Goal: Transaction & Acquisition: Purchase product/service

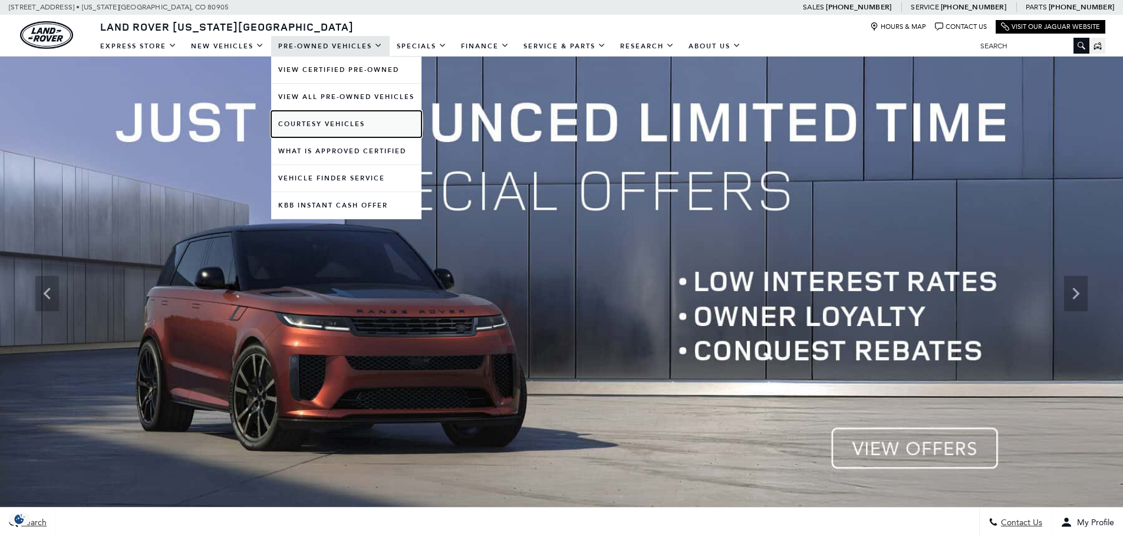
click at [330, 123] on link "Courtesy Vehicles" at bounding box center [346, 124] width 150 height 27
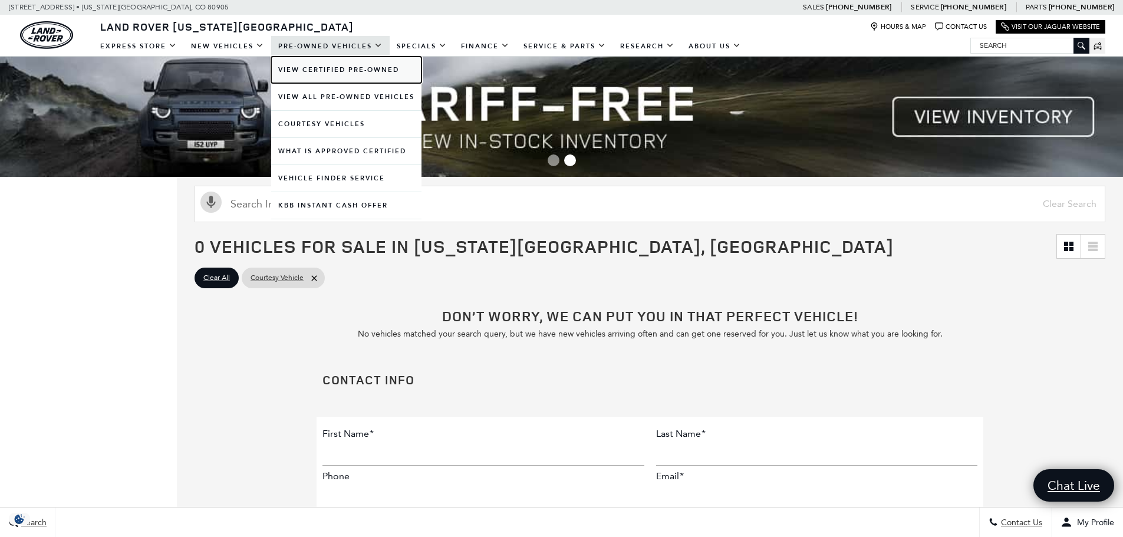
click at [332, 74] on link "View Certified Pre-Owned" at bounding box center [346, 70] width 150 height 27
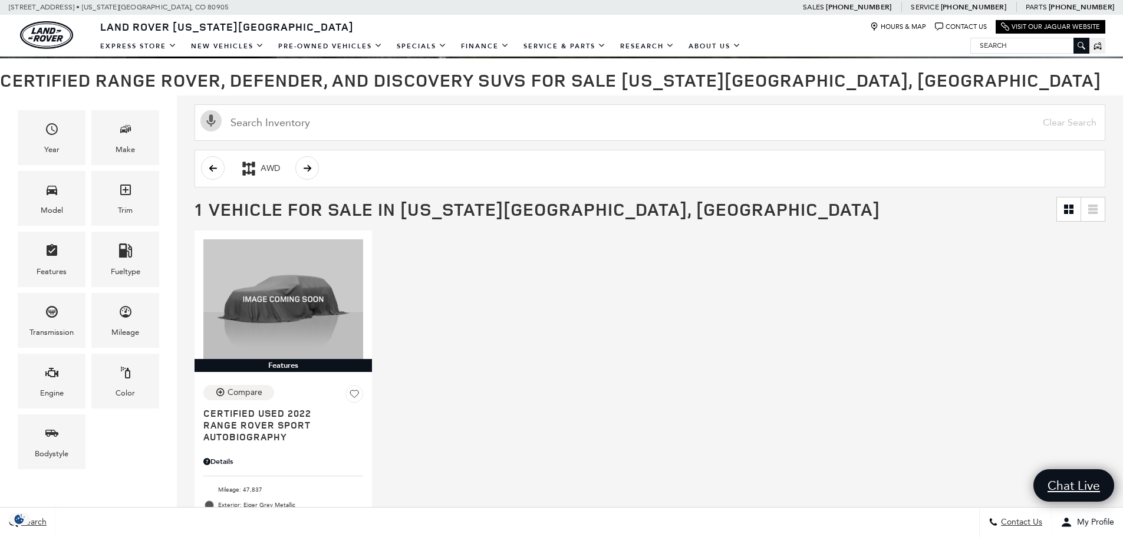
scroll to position [118, 0]
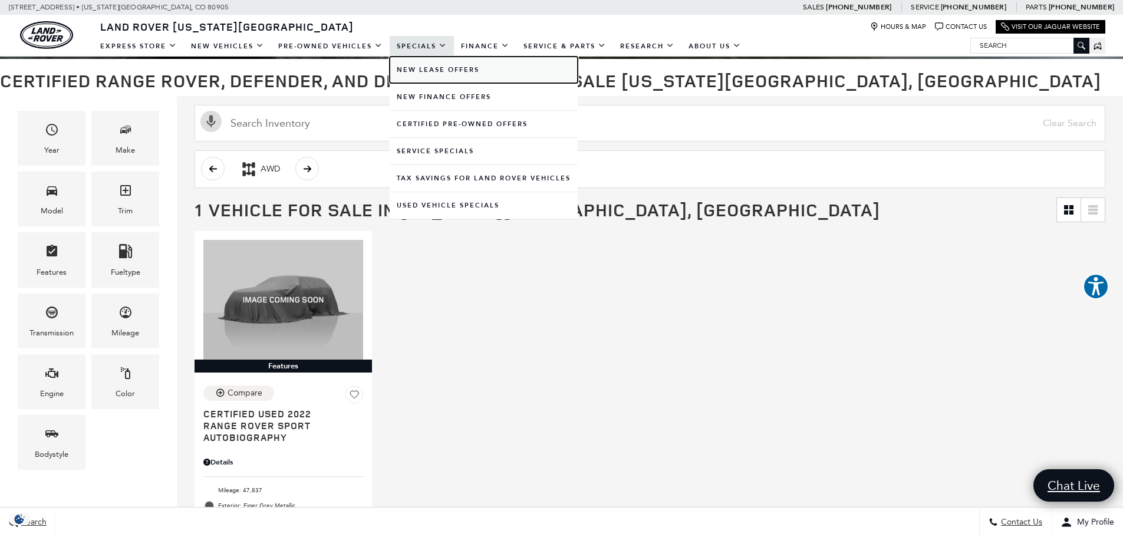
click at [423, 66] on link "New Lease Offers" at bounding box center [484, 70] width 188 height 27
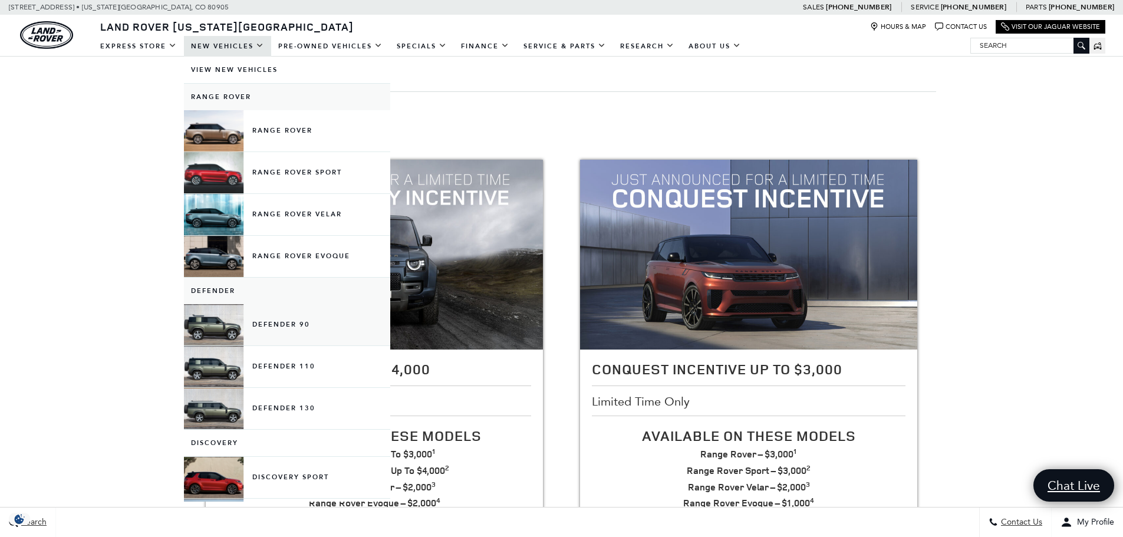
scroll to position [177, 0]
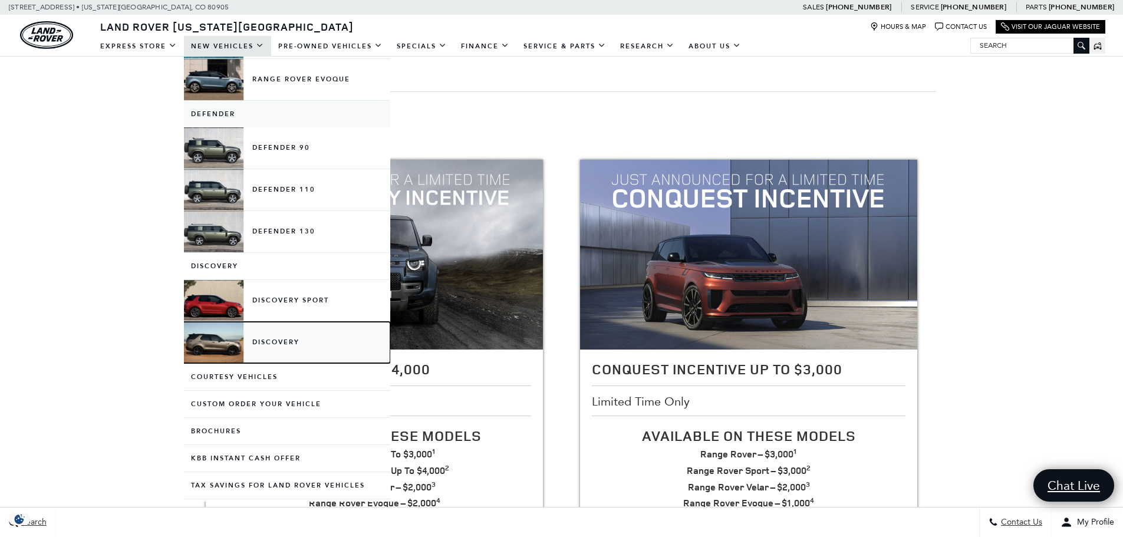
click at [301, 348] on link "Discovery" at bounding box center [287, 342] width 206 height 41
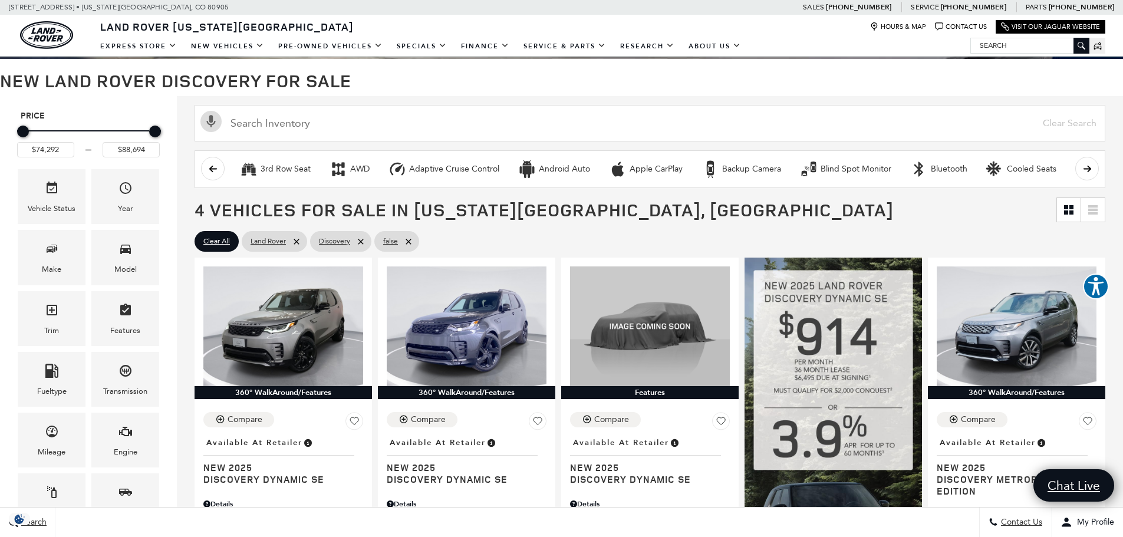
scroll to position [177, 0]
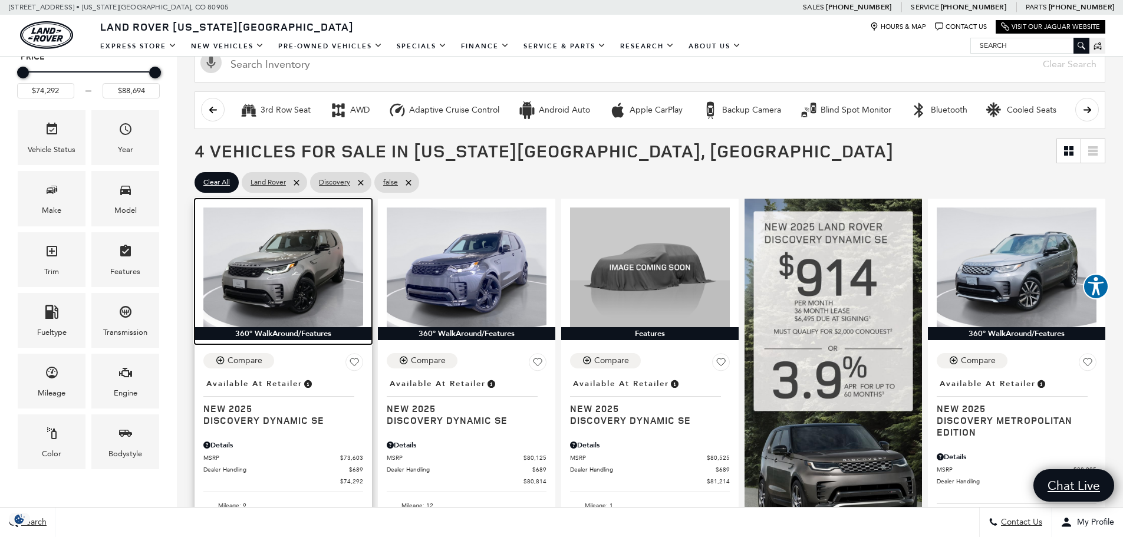
click at [293, 249] on img at bounding box center [283, 268] width 160 height 120
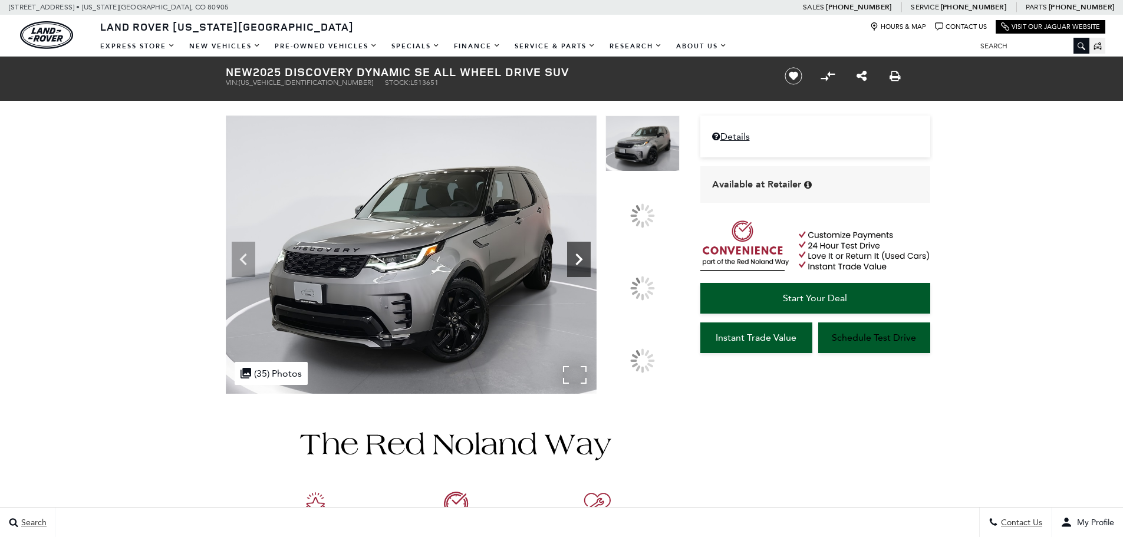
click at [591, 271] on icon at bounding box center [579, 260] width 24 height 24
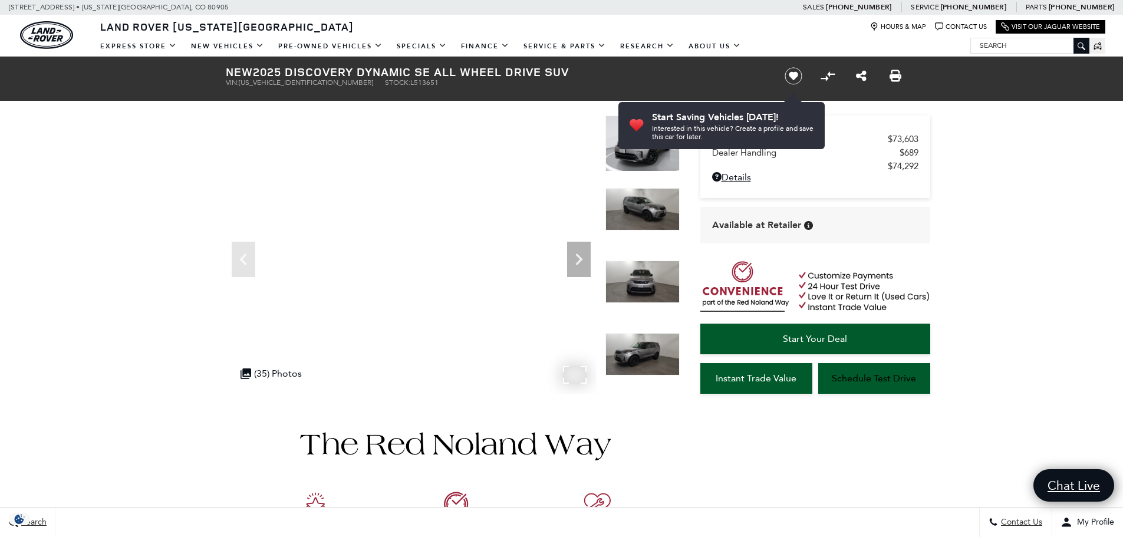
click at [274, 372] on div ".cls-1, .cls-3 { fill: #c50033; } .cls-1 { clip-rule: evenodd; } .cls-2 { clip-…" at bounding box center [271, 373] width 73 height 23
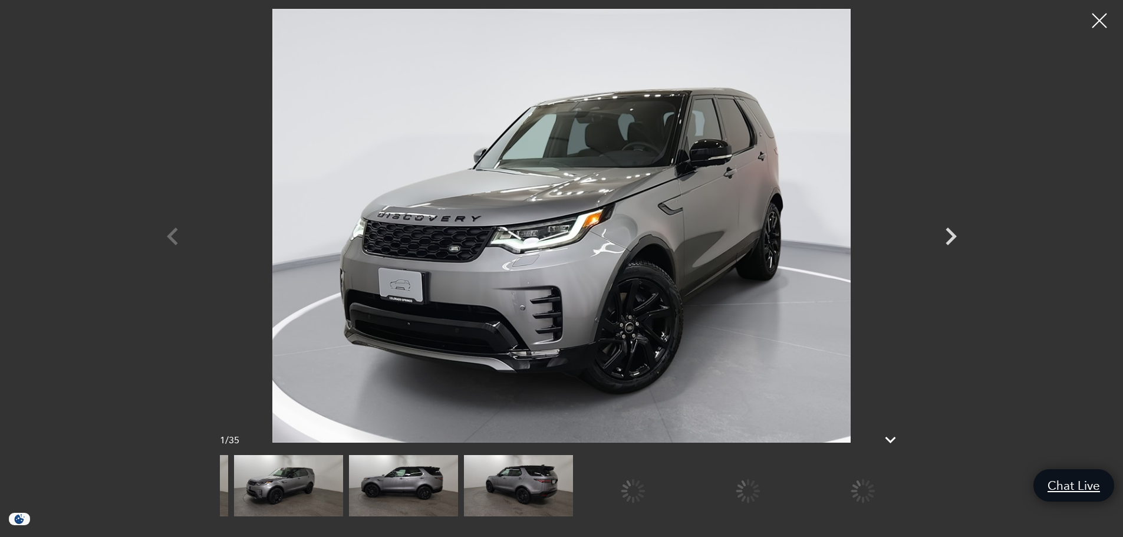
click at [464, 472] on img at bounding box center [518, 485] width 109 height 61
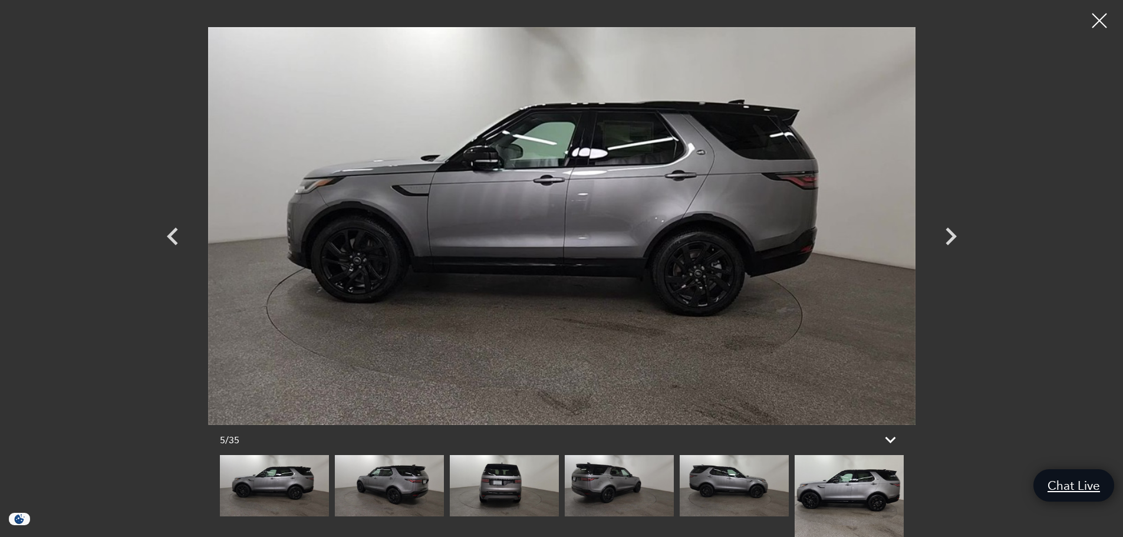
click at [795, 496] on img at bounding box center [849, 496] width 109 height 82
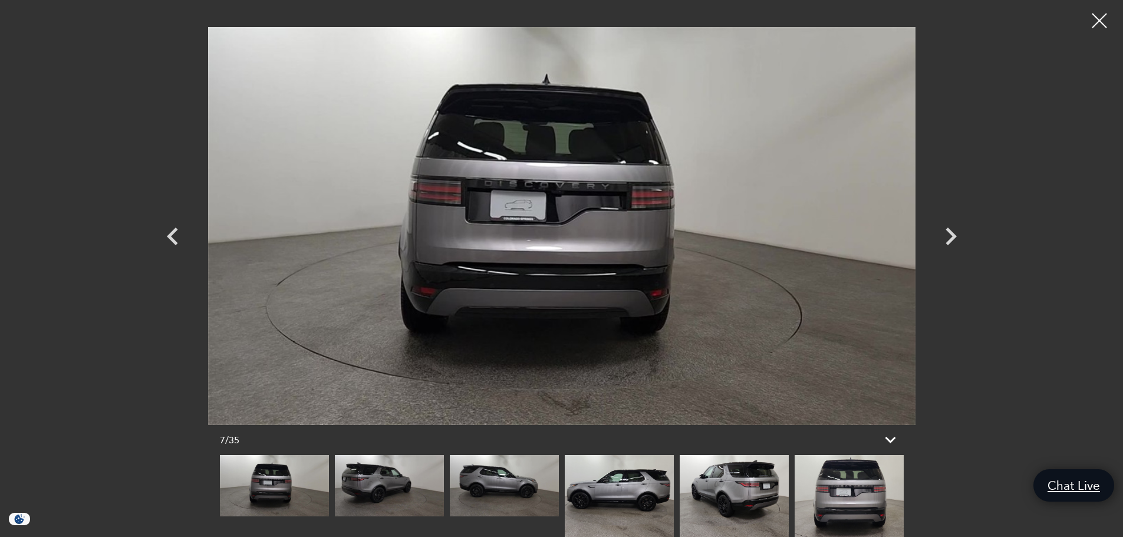
click at [847, 500] on img at bounding box center [849, 496] width 109 height 82
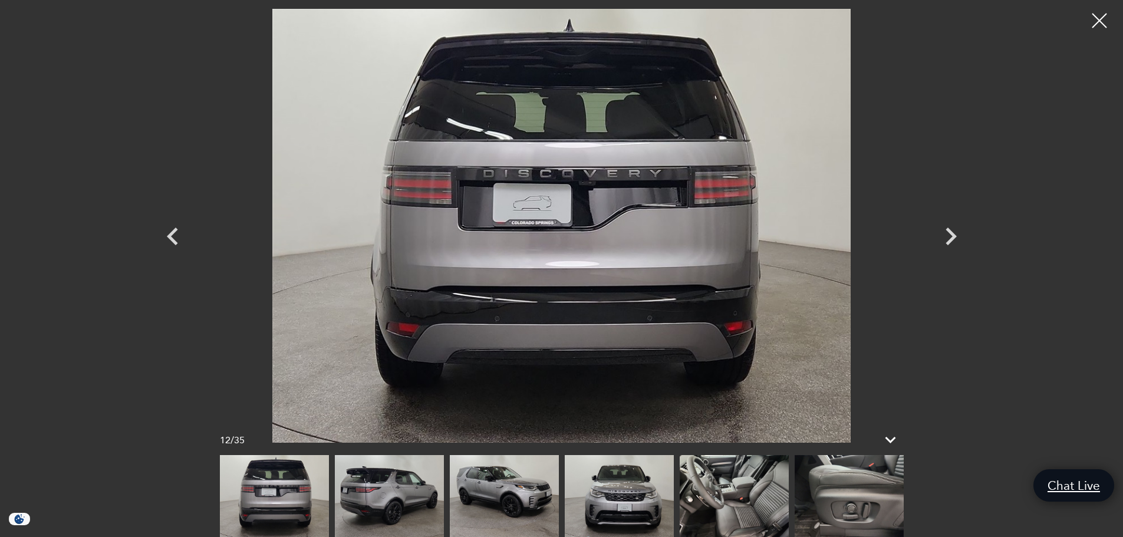
click at [759, 490] on img at bounding box center [734, 496] width 109 height 82
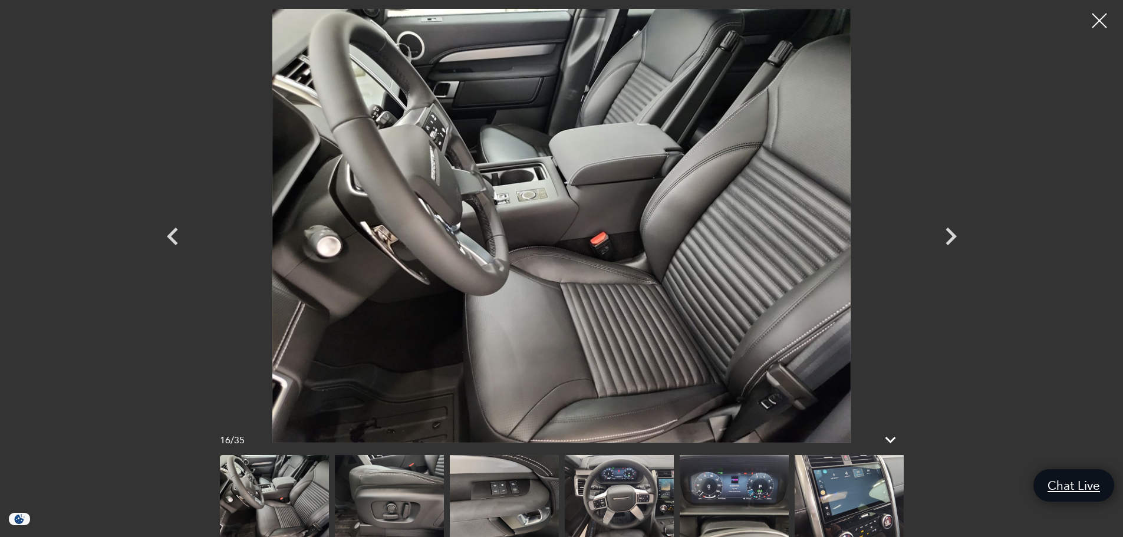
click at [641, 492] on img at bounding box center [619, 496] width 109 height 82
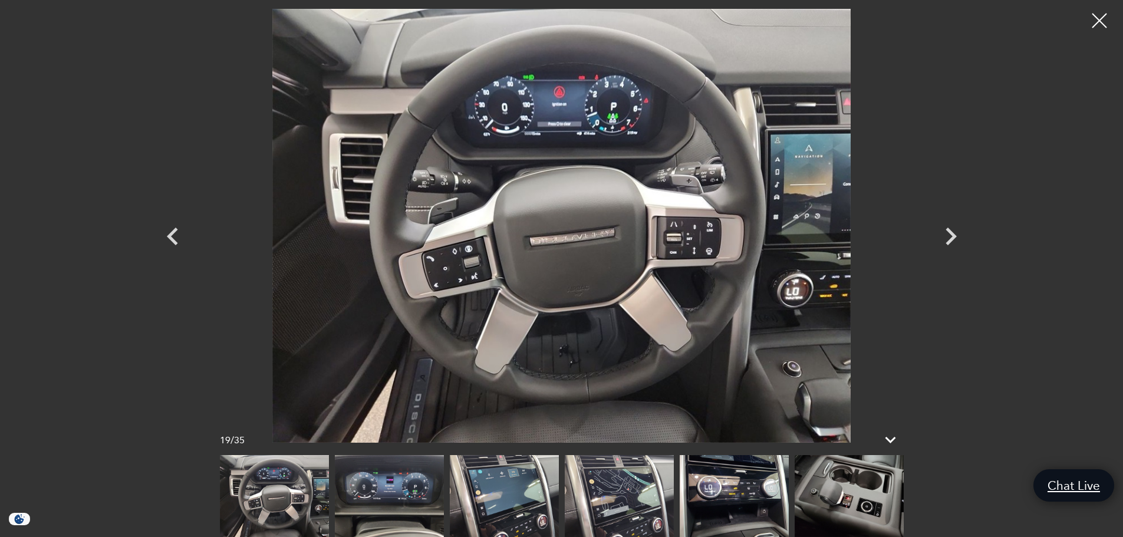
click at [627, 500] on img at bounding box center [619, 496] width 109 height 82
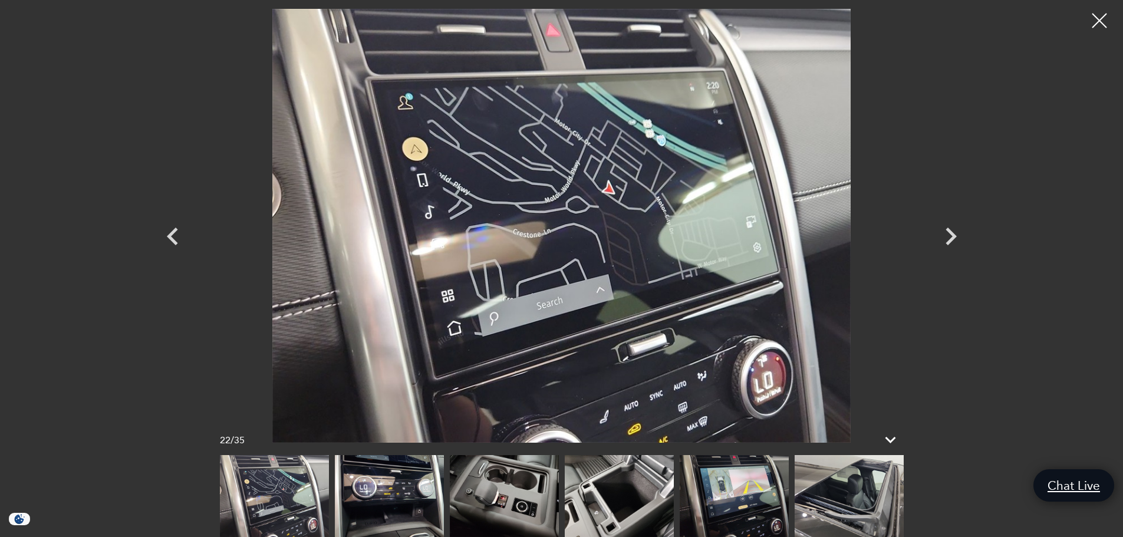
click at [519, 505] on img at bounding box center [504, 496] width 109 height 82
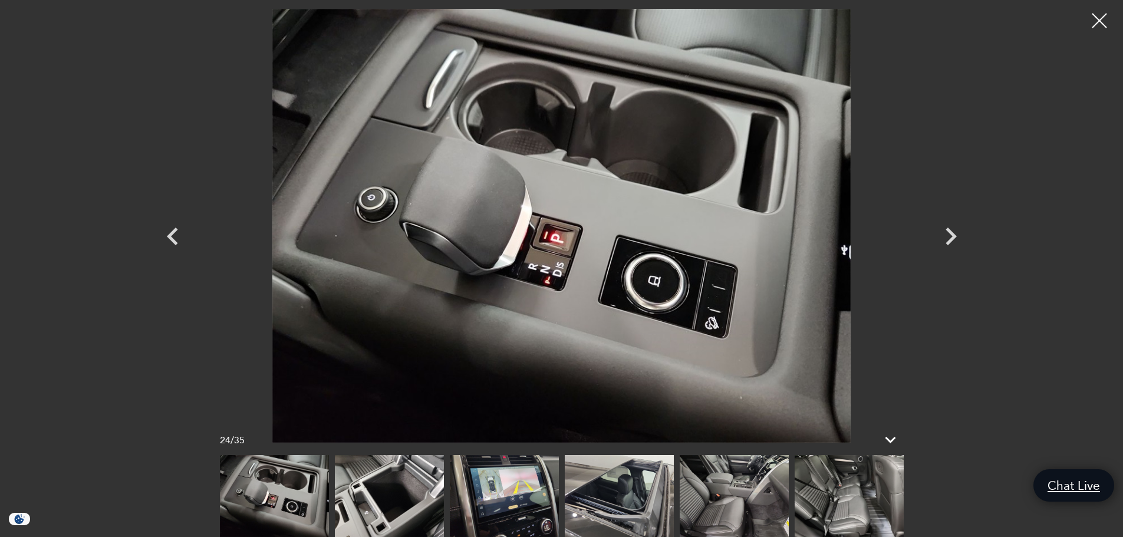
click at [404, 499] on img at bounding box center [389, 496] width 109 height 82
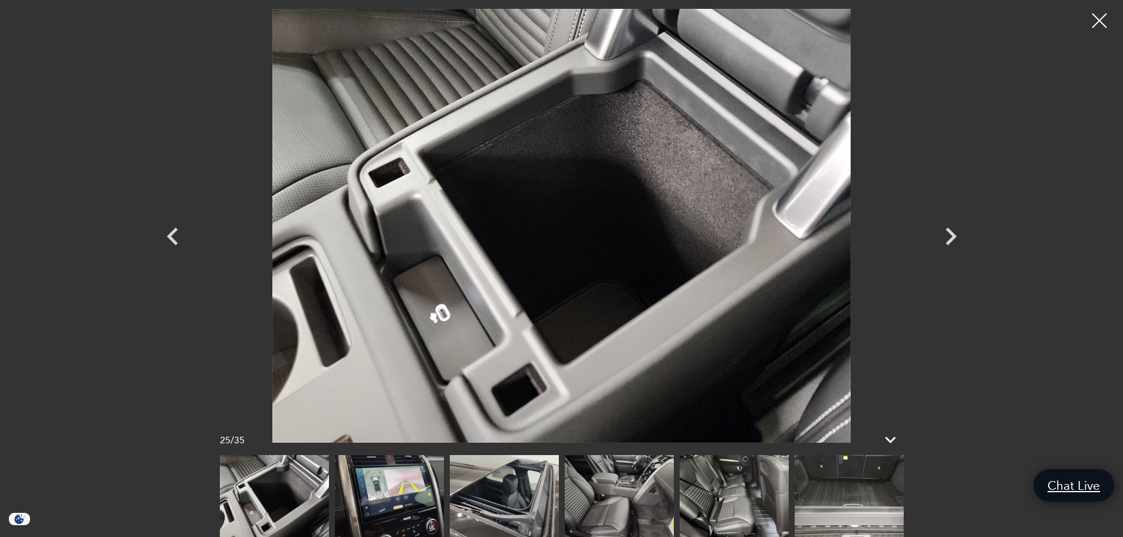
click at [483, 489] on img at bounding box center [504, 496] width 109 height 82
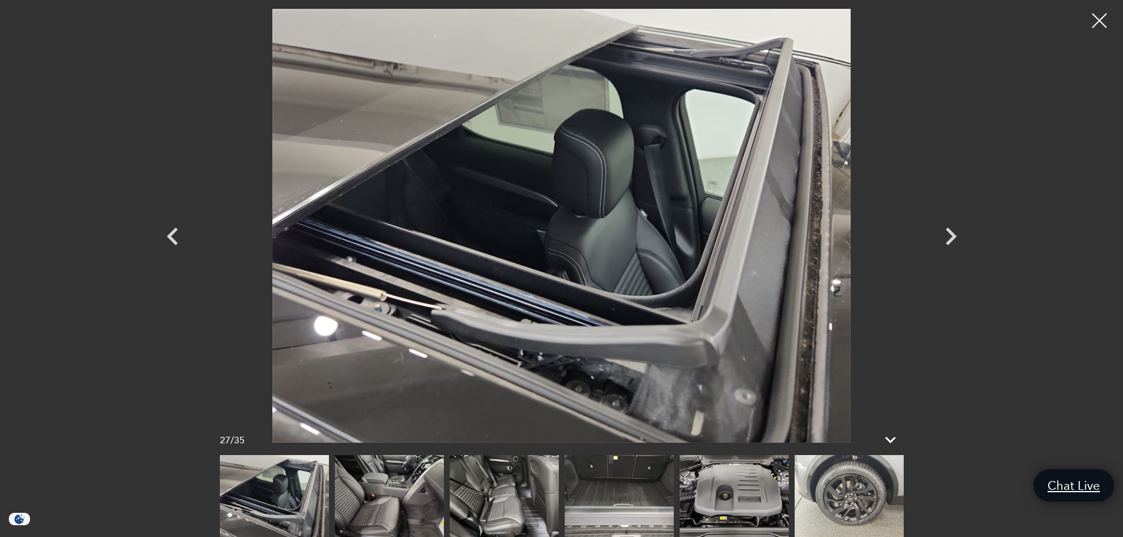
click at [483, 489] on img at bounding box center [504, 496] width 109 height 82
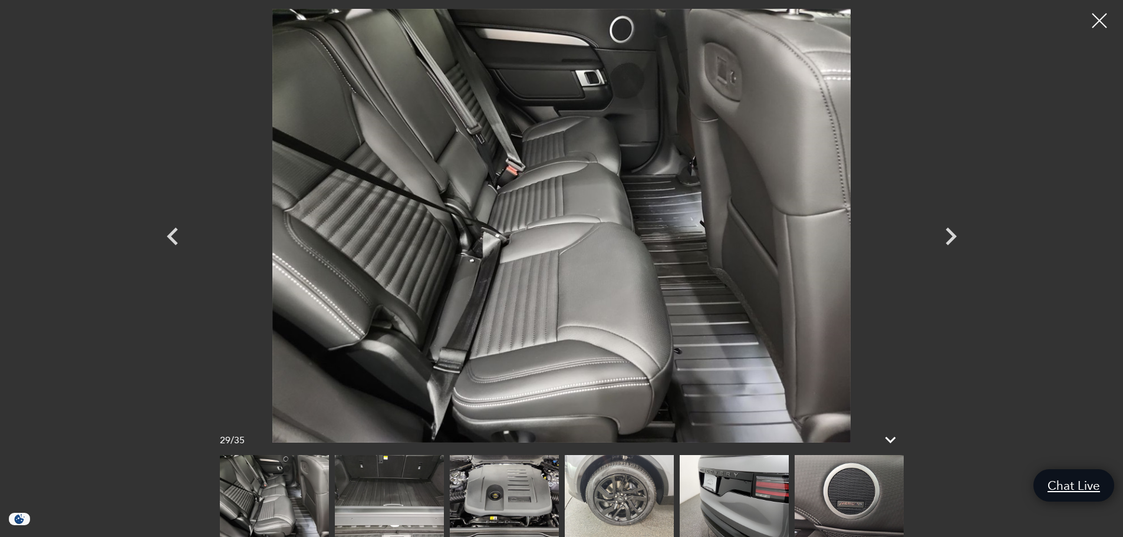
click at [522, 492] on img at bounding box center [504, 496] width 109 height 82
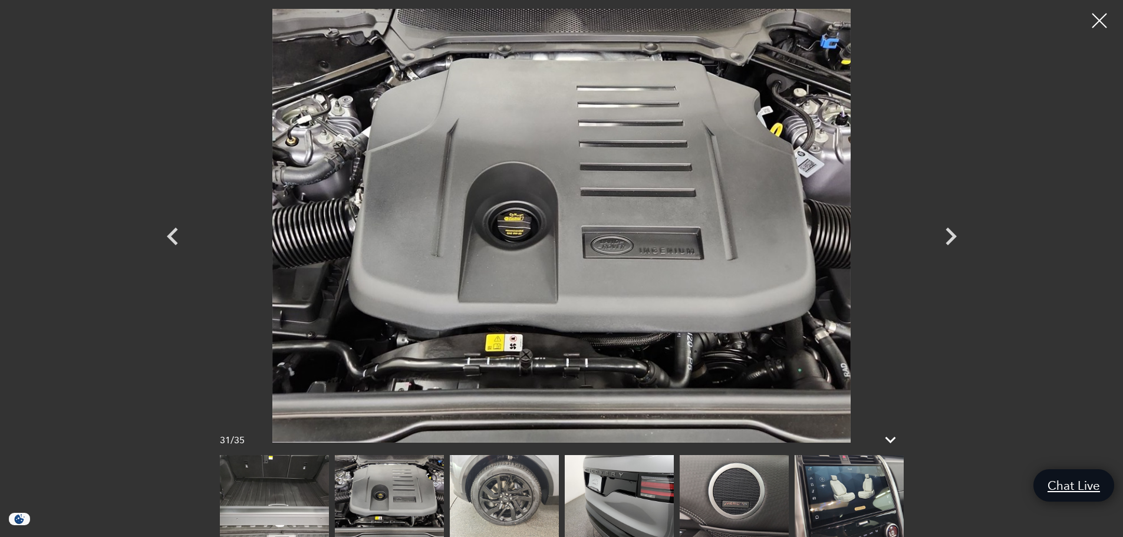
click at [535, 492] on img at bounding box center [504, 496] width 109 height 82
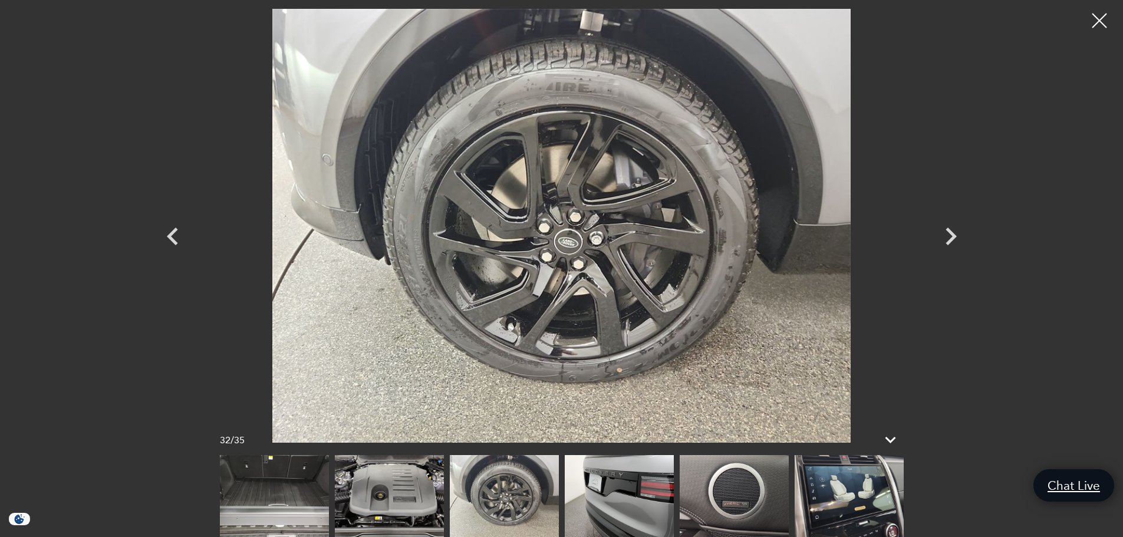
click at [620, 505] on img at bounding box center [619, 496] width 109 height 82
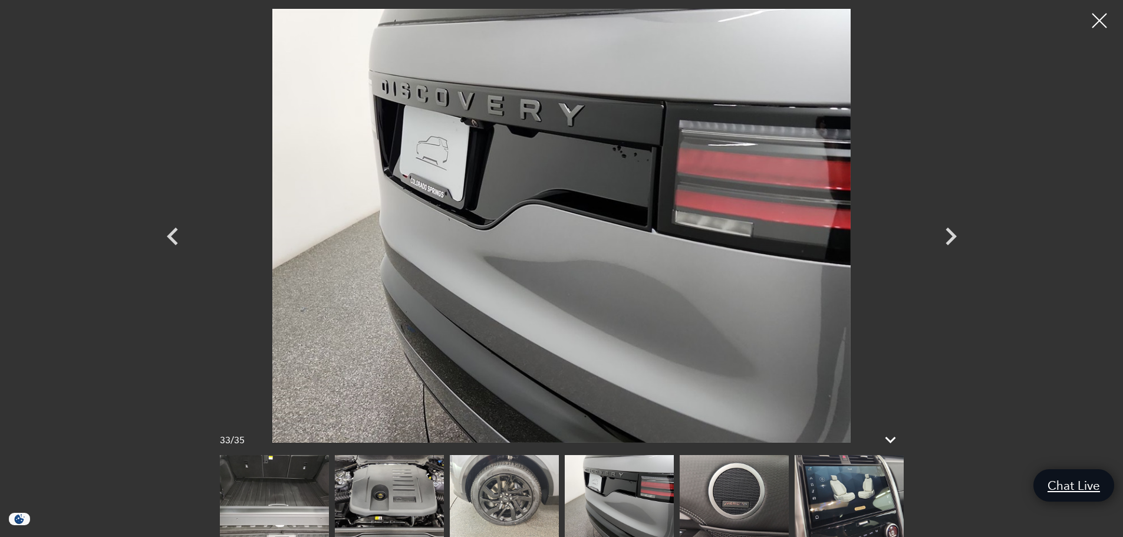
click at [693, 508] on img at bounding box center [734, 496] width 109 height 82
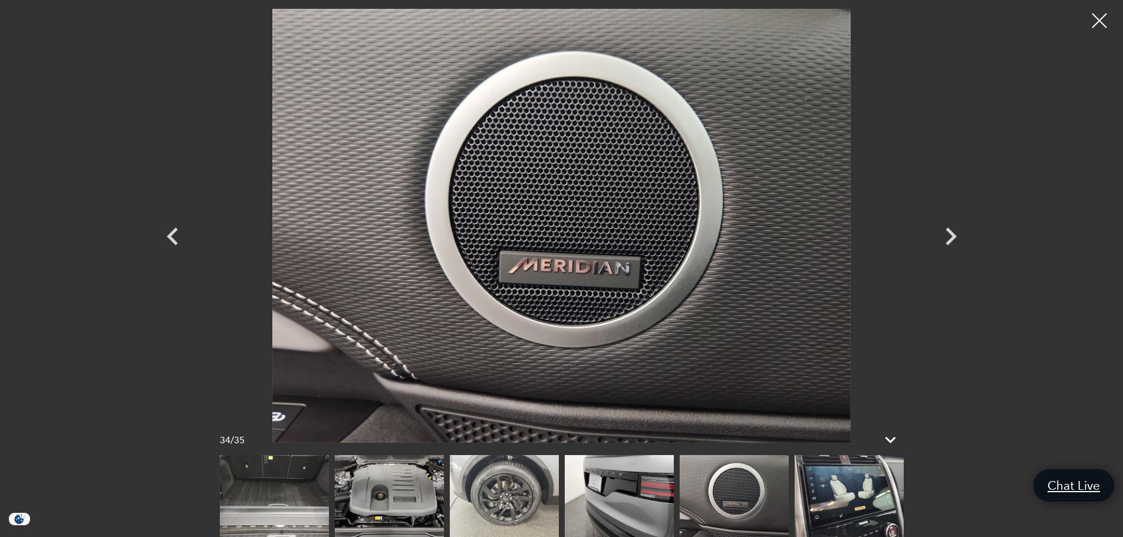
click at [849, 510] on img at bounding box center [849, 496] width 109 height 82
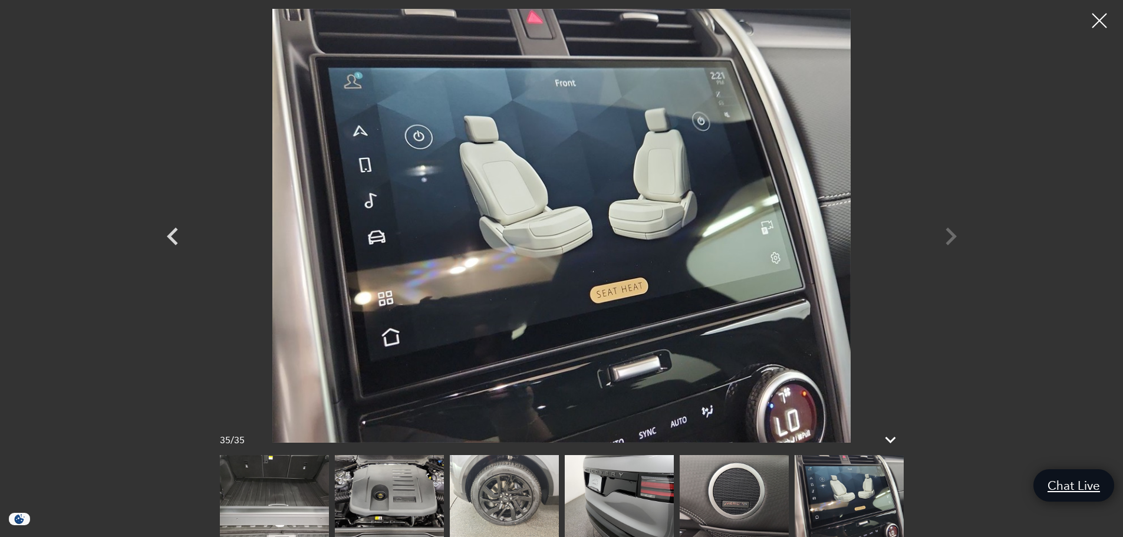
click at [865, 499] on img at bounding box center [849, 496] width 109 height 82
click at [1098, 18] on div at bounding box center [1099, 20] width 31 height 31
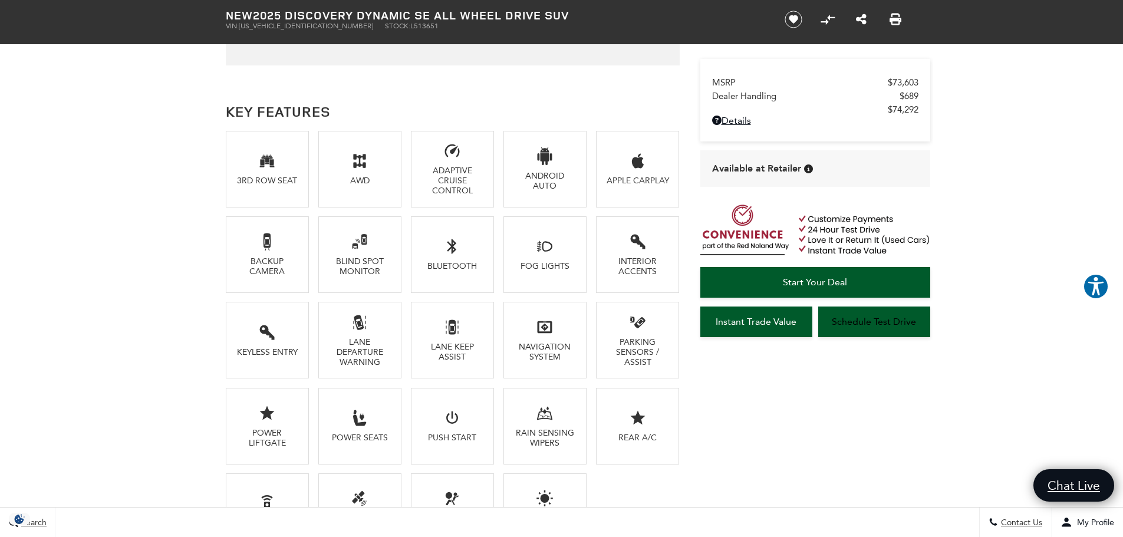
scroll to position [766, 0]
click at [815, 278] on span "Start Your Deal" at bounding box center [815, 281] width 64 height 11
